Goal: Task Accomplishment & Management: Manage account settings

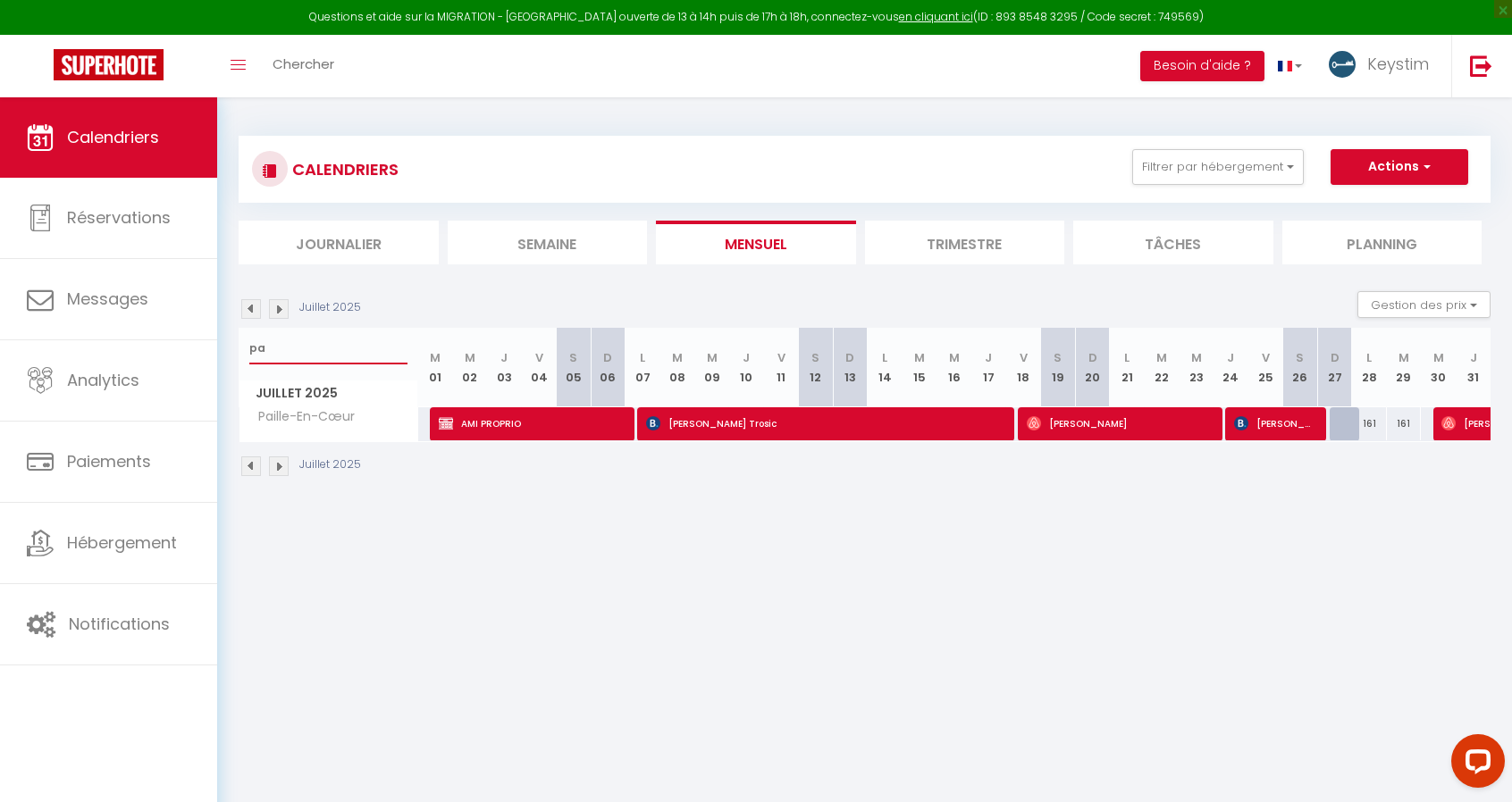
type input "p"
type input "coton"
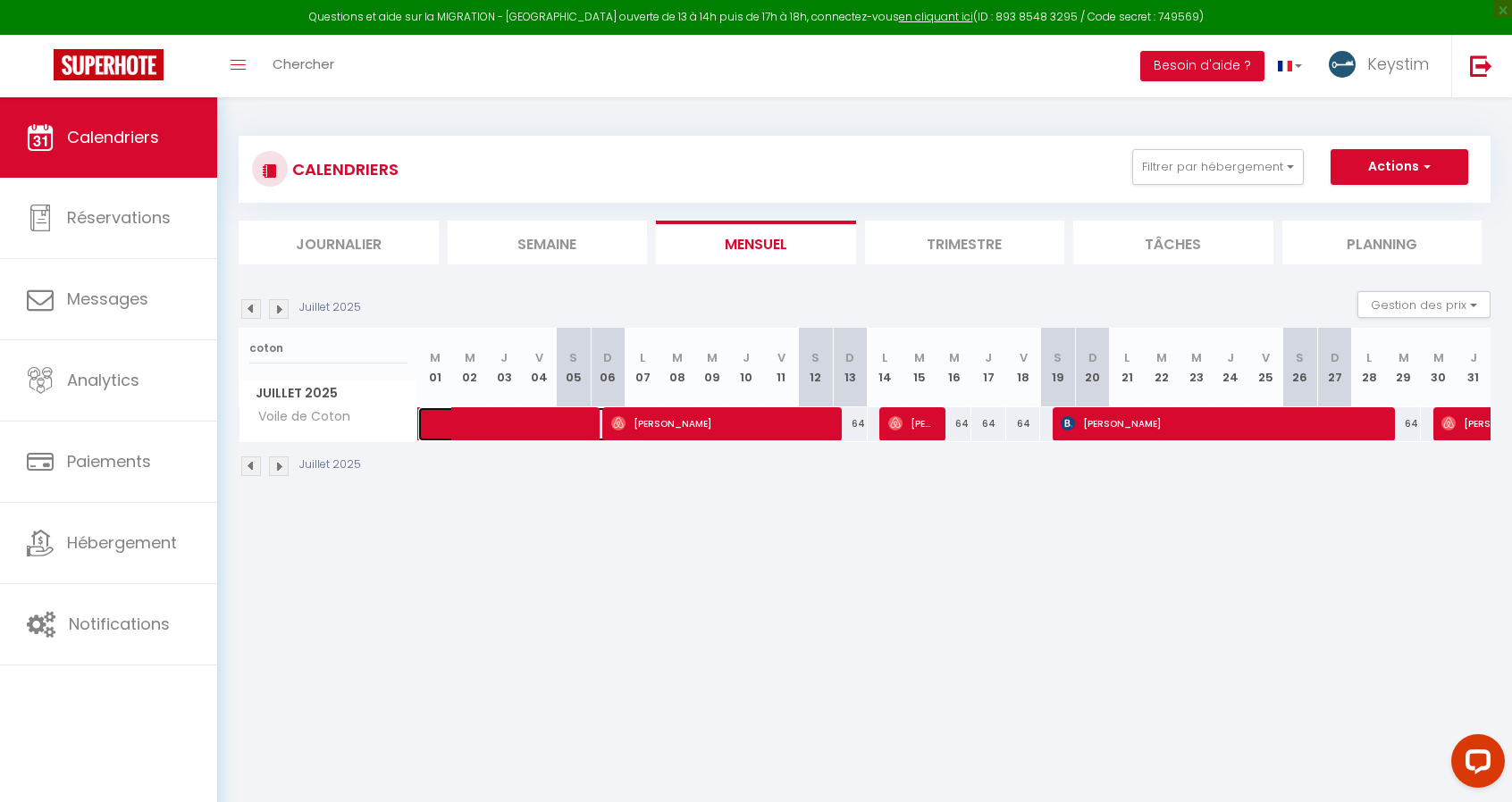
click at [531, 430] on span at bounding box center [541, 424] width 206 height 34
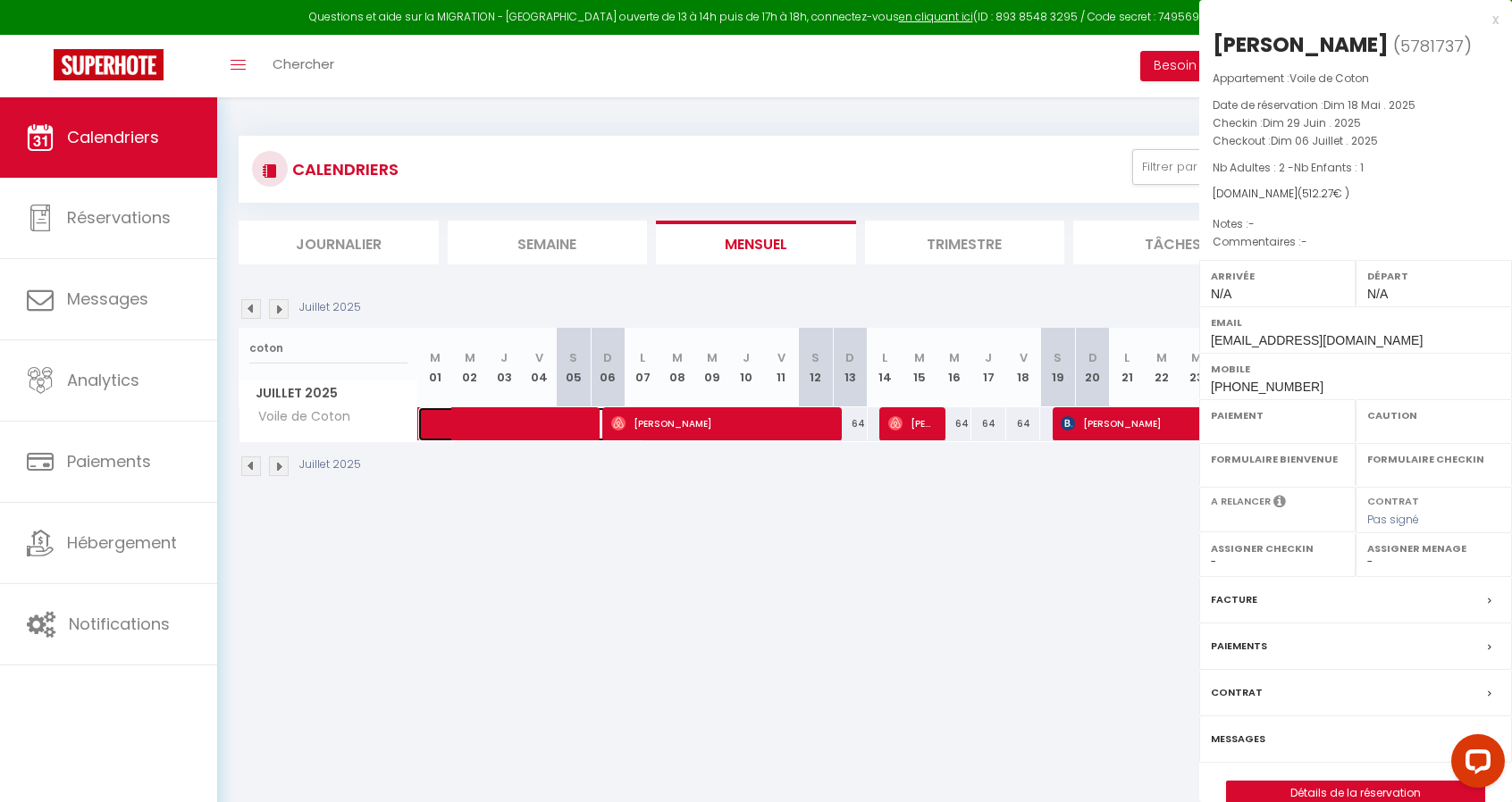
select select "OK"
select select "0"
select select "1"
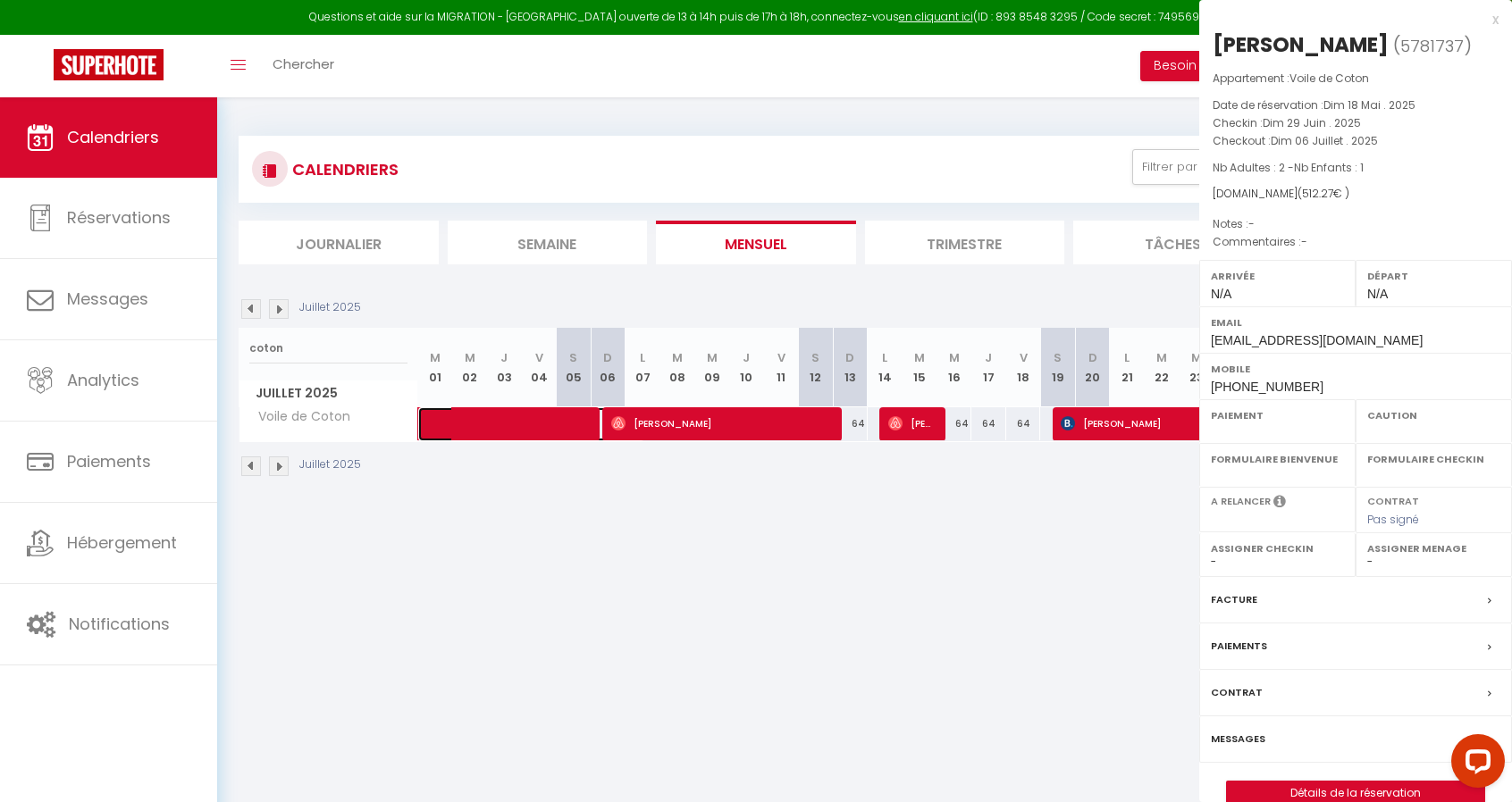
select select
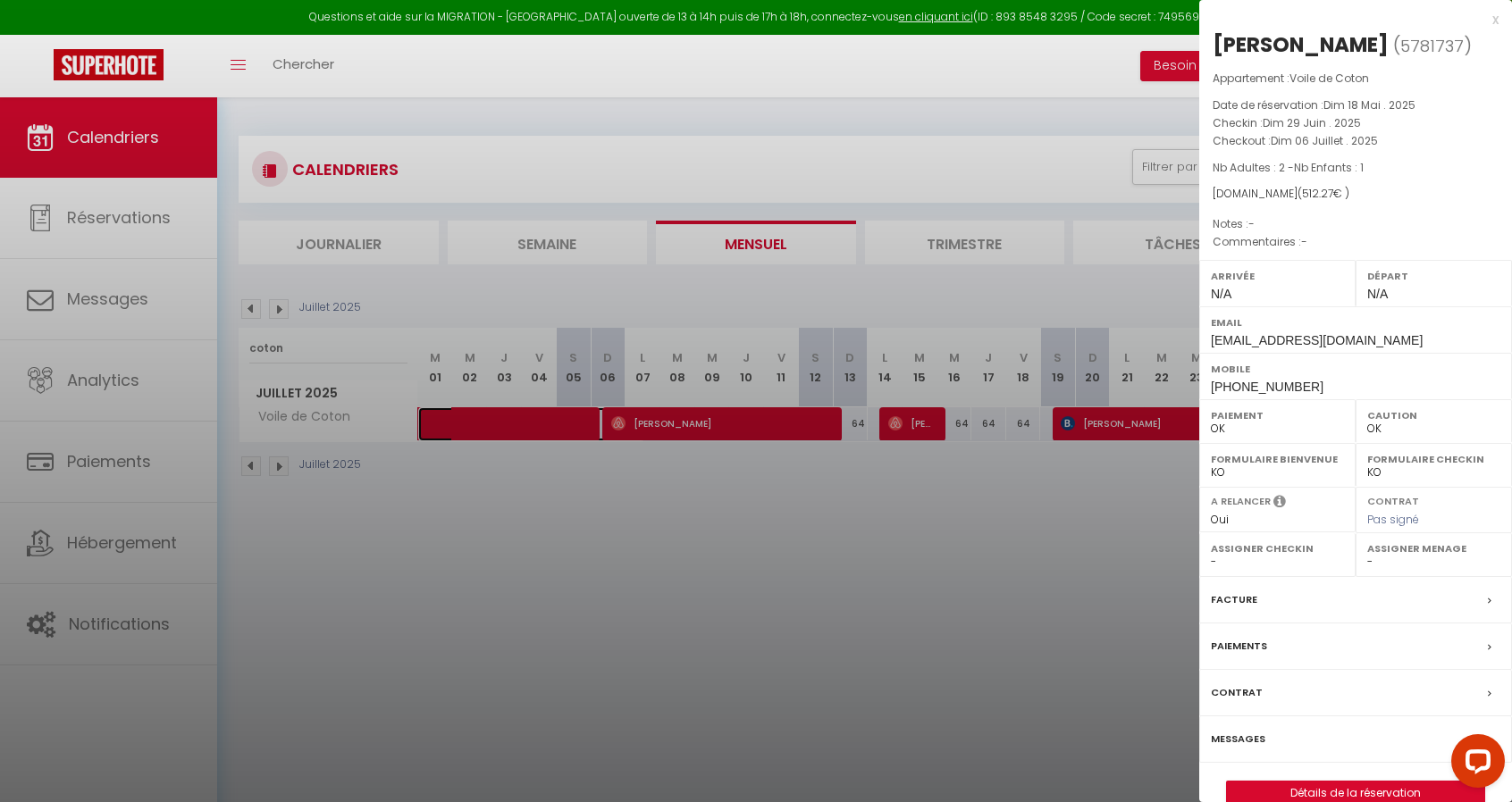
select select "34581"
select select "12785"
click at [547, 509] on div at bounding box center [756, 401] width 1512 height 802
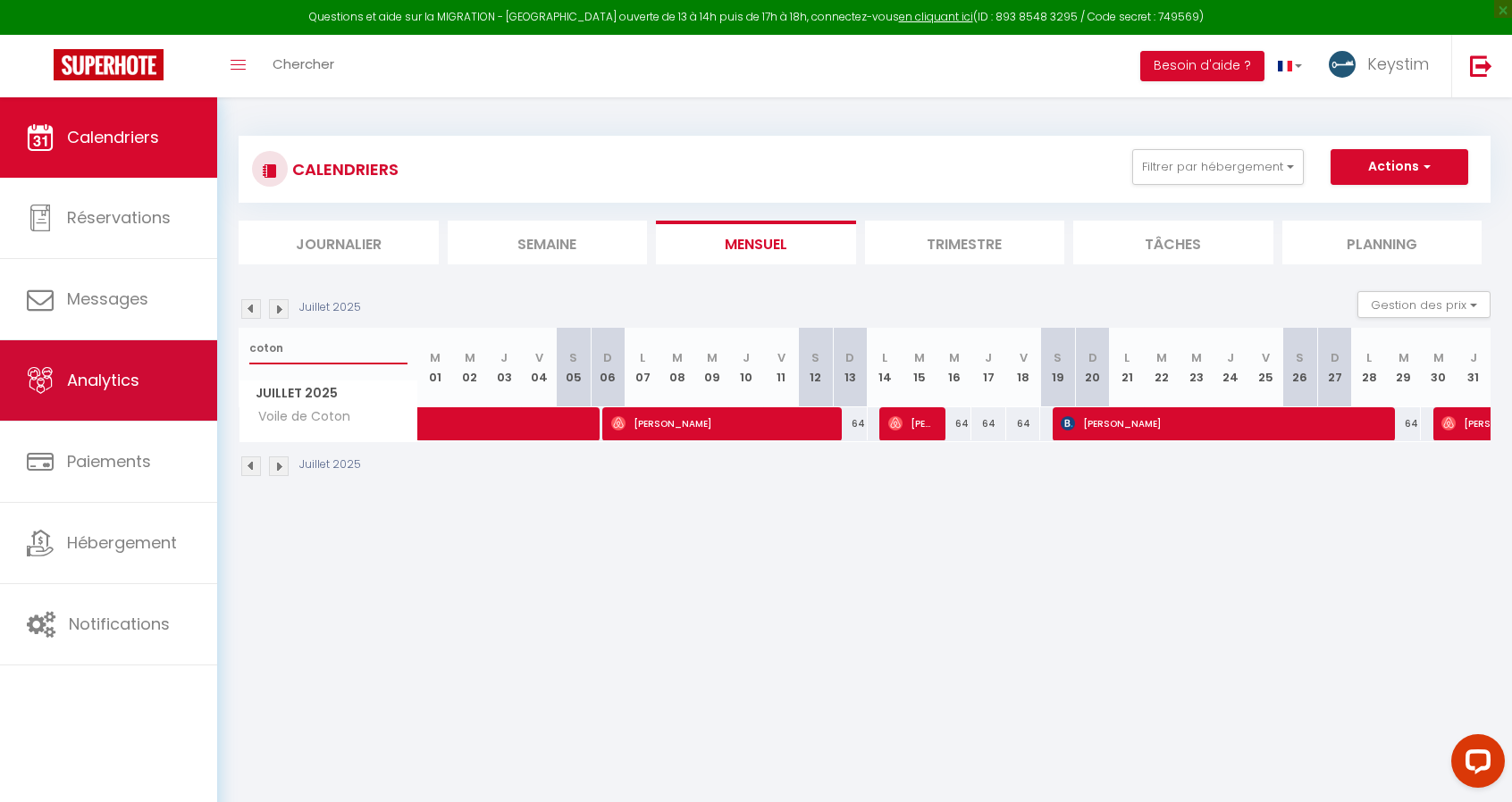
drag, startPoint x: 296, startPoint y: 350, endPoint x: 195, endPoint y: 346, distance: 101.1
click at [195, 346] on div "Questions et aide sur la MIGRATION - [GEOGRAPHIC_DATA] ouverte de 13 à 14h puis…" at bounding box center [756, 307] width 1512 height 419
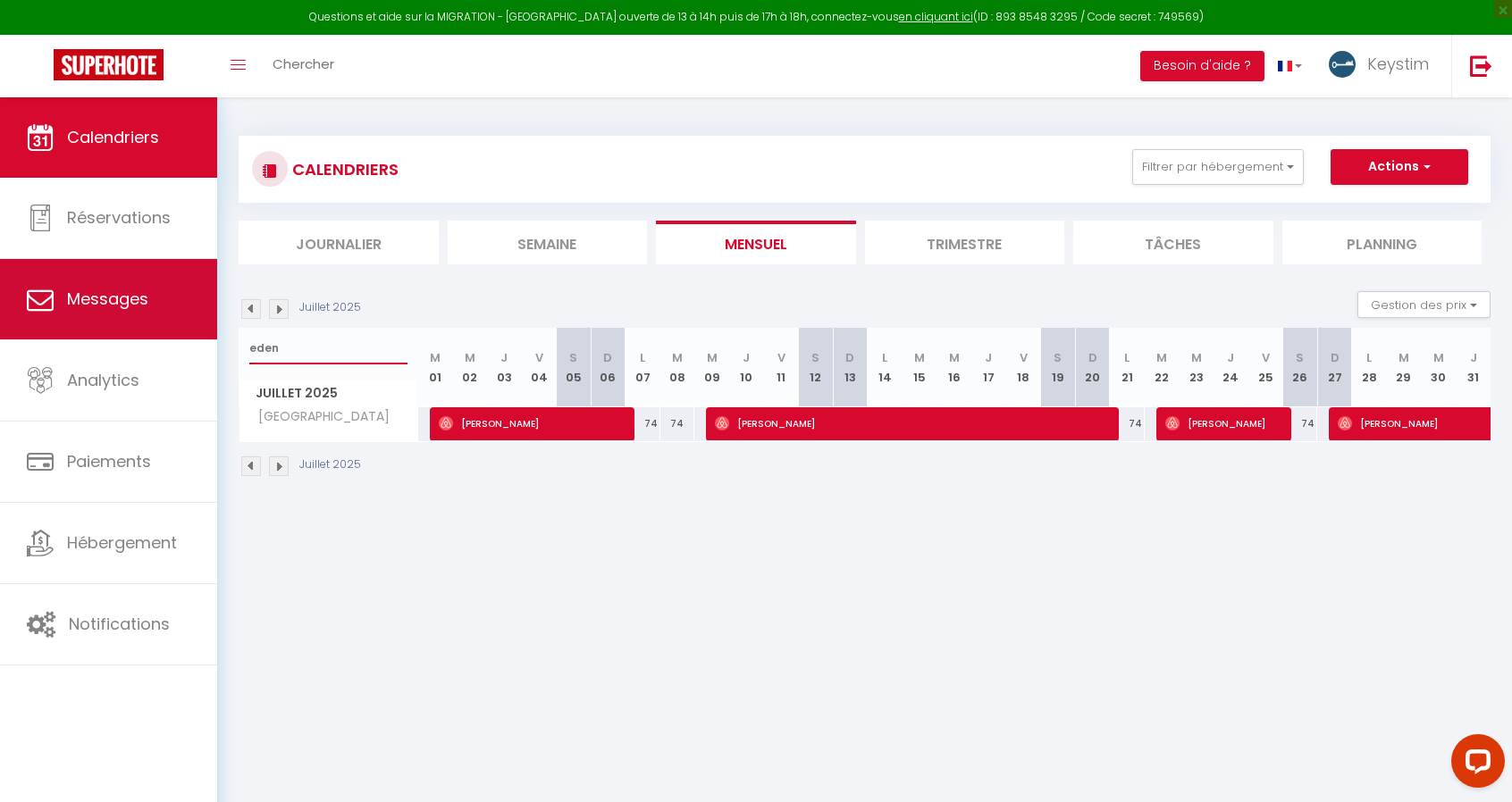
drag, startPoint x: 306, startPoint y: 351, endPoint x: 170, endPoint y: 335, distance: 136.9
click at [170, 335] on div "Questions et aide sur la MIGRATION - [GEOGRAPHIC_DATA] ouverte de 13 à 14h puis…" at bounding box center [756, 307] width 1512 height 419
type input "médé"
